Goal: Book appointment/travel/reservation

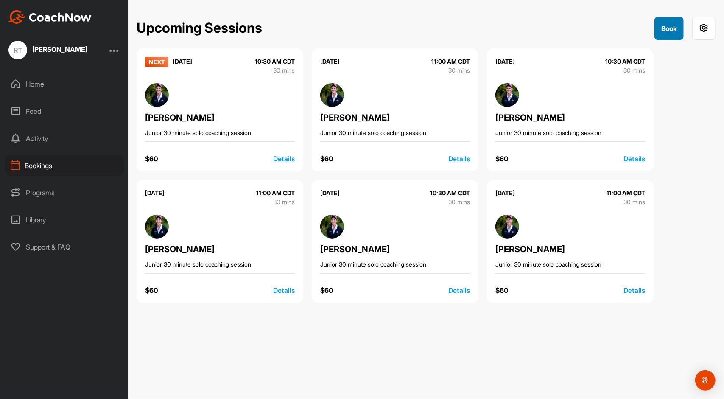
click at [672, 22] on button "Book" at bounding box center [668, 28] width 29 height 23
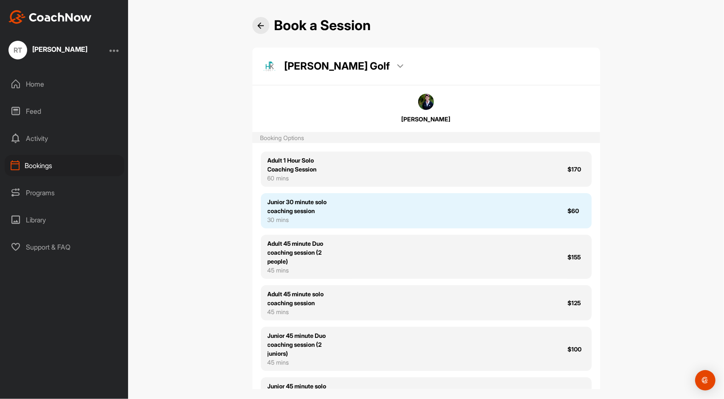
click at [356, 205] on div "Junior 30 minute solo coaching session 30 mins $60" at bounding box center [426, 210] width 331 height 35
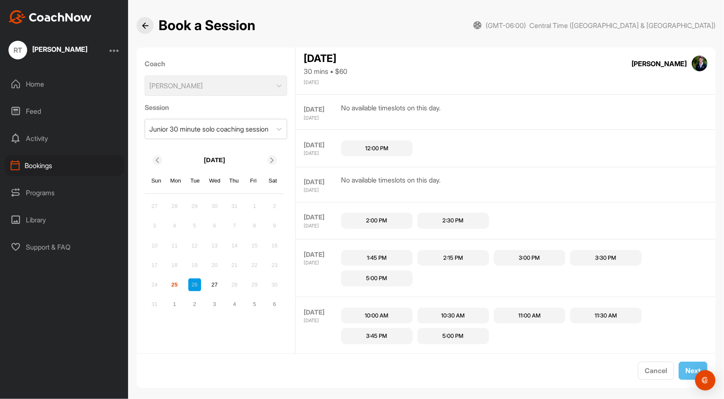
scroll to position [414, 0]
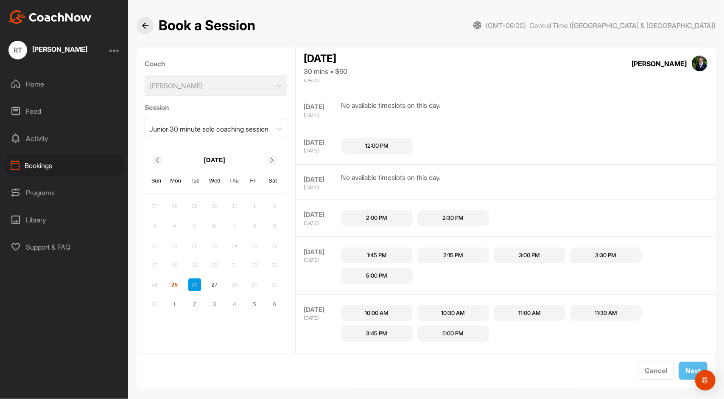
click at [392, 141] on div "12:00 PM" at bounding box center [377, 146] width 72 height 16
click at [685, 374] on button "Next" at bounding box center [693, 370] width 29 height 18
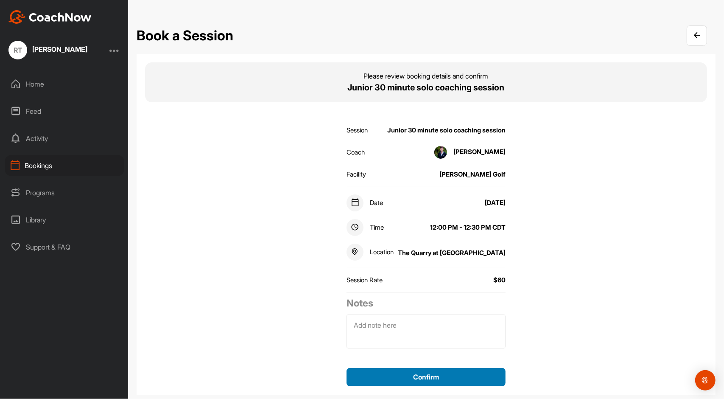
click at [493, 374] on button "Confirm" at bounding box center [426, 377] width 159 height 18
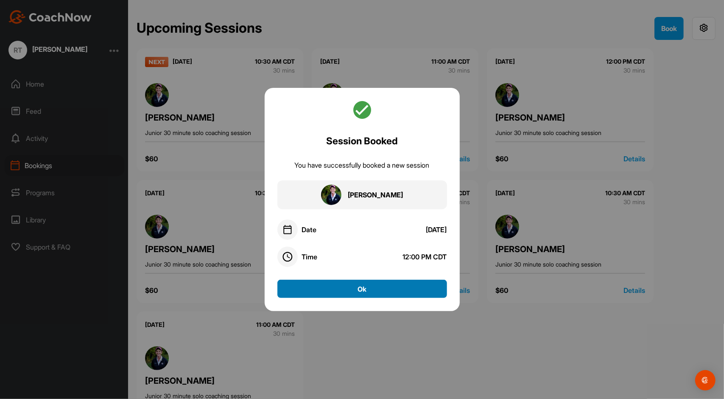
click at [390, 289] on button "Ok" at bounding box center [362, 288] width 170 height 18
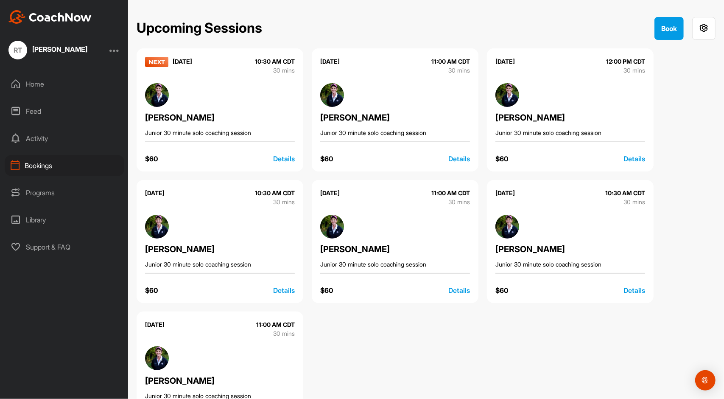
click at [282, 157] on div "Details" at bounding box center [284, 159] width 22 height 10
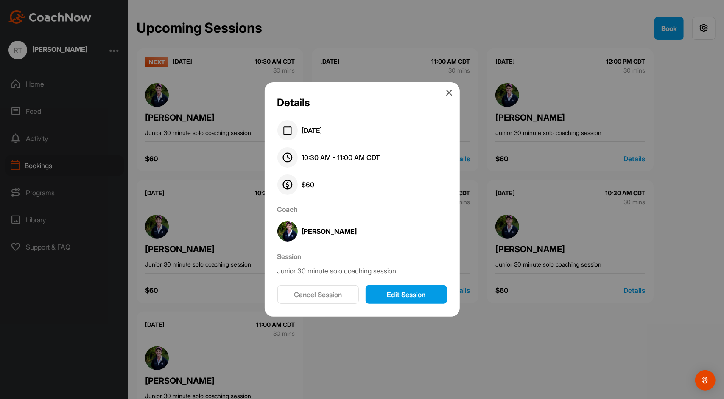
click at [345, 294] on button "Cancel Session" at bounding box center [317, 294] width 81 height 19
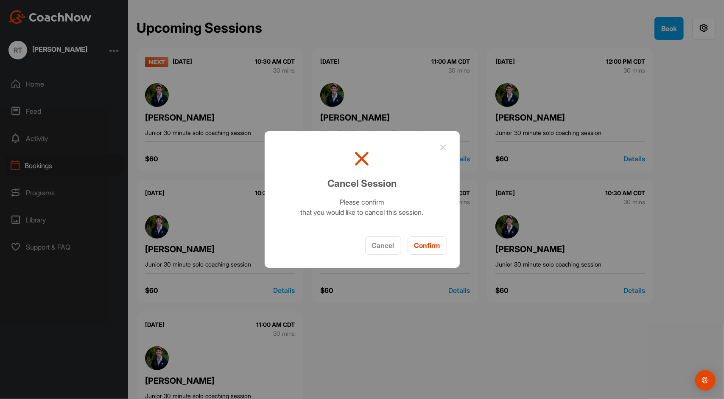
click at [423, 246] on button "Confirm" at bounding box center [427, 245] width 39 height 18
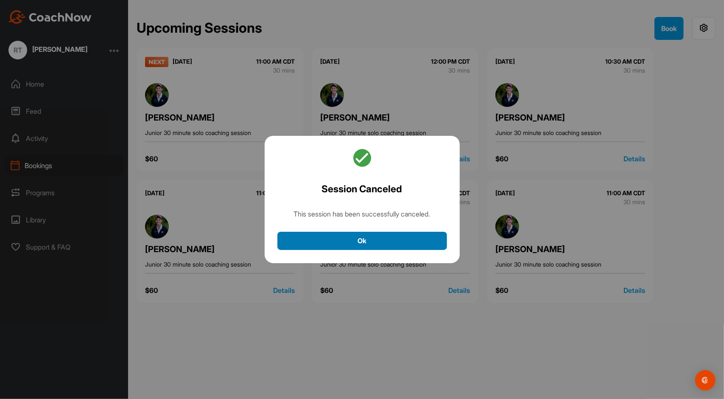
click at [411, 240] on button "Ok" at bounding box center [362, 241] width 170 height 18
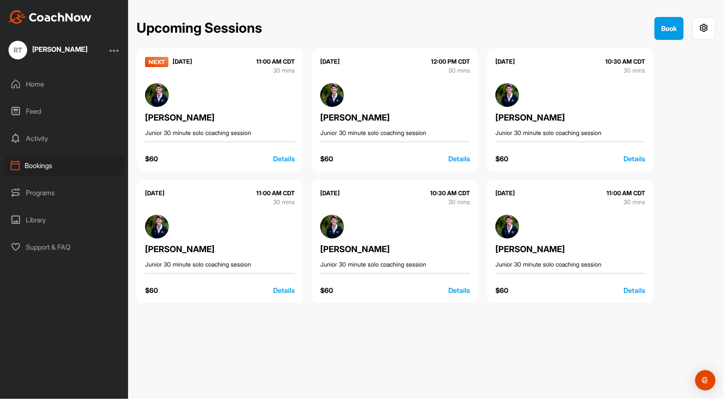
click at [287, 160] on div "Details" at bounding box center [284, 159] width 22 height 10
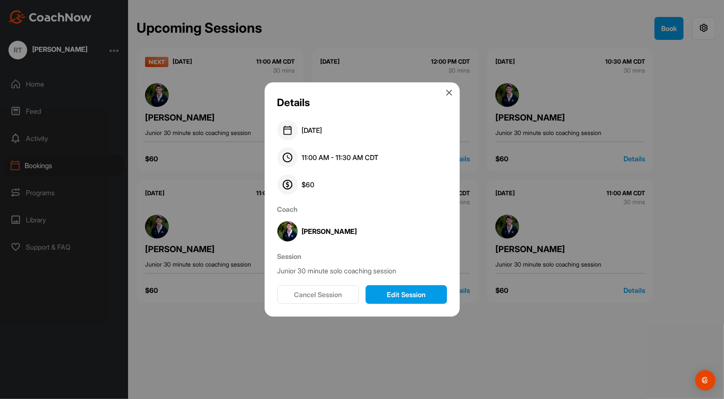
click at [333, 293] on button "Cancel Session" at bounding box center [317, 294] width 81 height 19
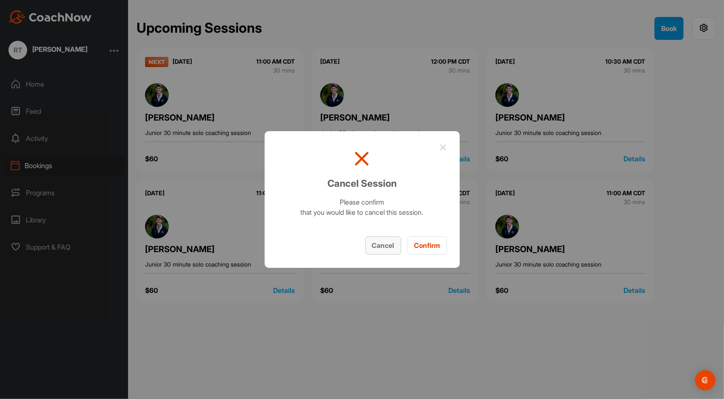
click at [381, 243] on button "Cancel" at bounding box center [383, 245] width 36 height 18
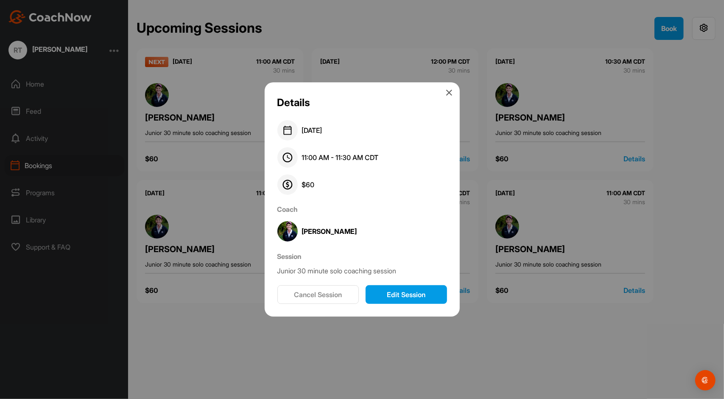
click at [451, 93] on icon at bounding box center [449, 92] width 7 height 7
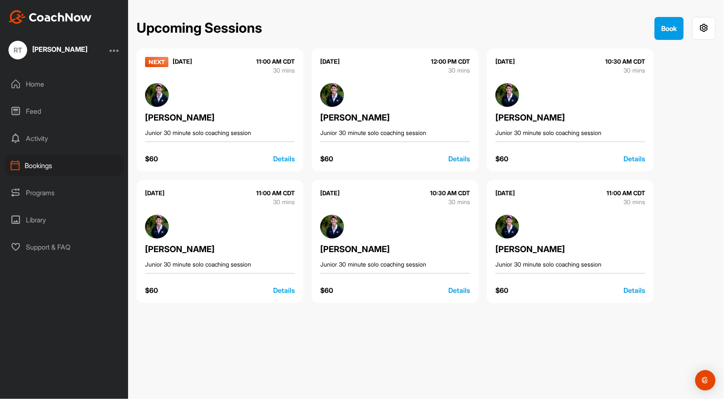
click at [287, 160] on div "Details" at bounding box center [284, 159] width 22 height 10
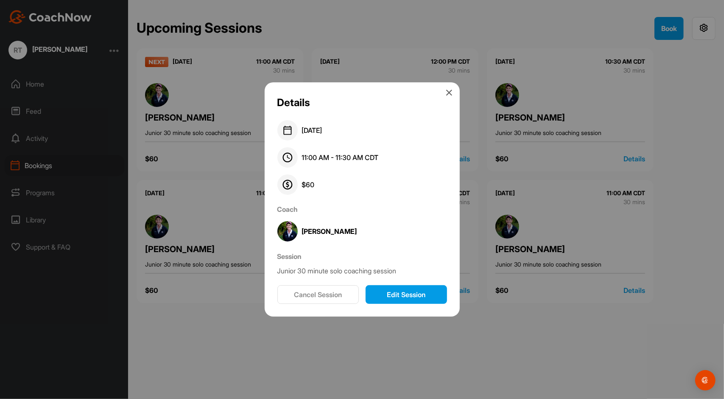
click at [319, 297] on button "Cancel Session" at bounding box center [317, 294] width 81 height 19
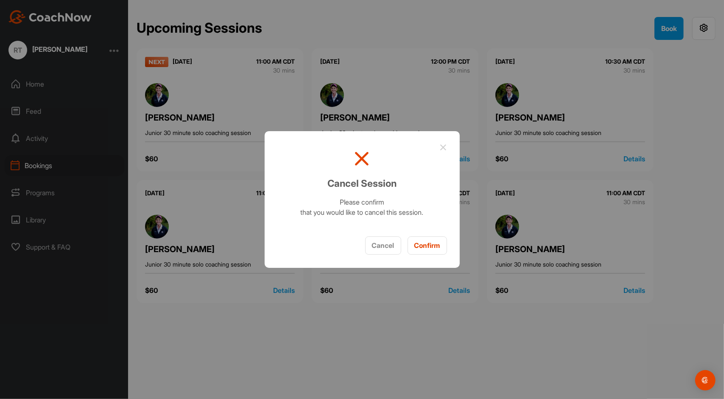
click at [435, 248] on button "Confirm" at bounding box center [427, 245] width 39 height 18
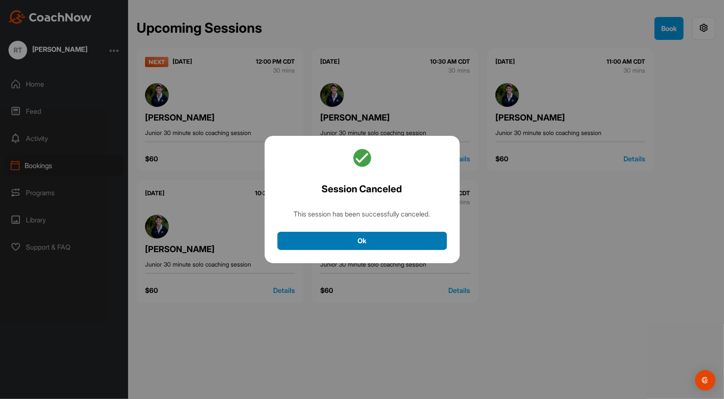
click at [429, 238] on button "Ok" at bounding box center [362, 241] width 170 height 18
